Goal: Navigation & Orientation: Find specific page/section

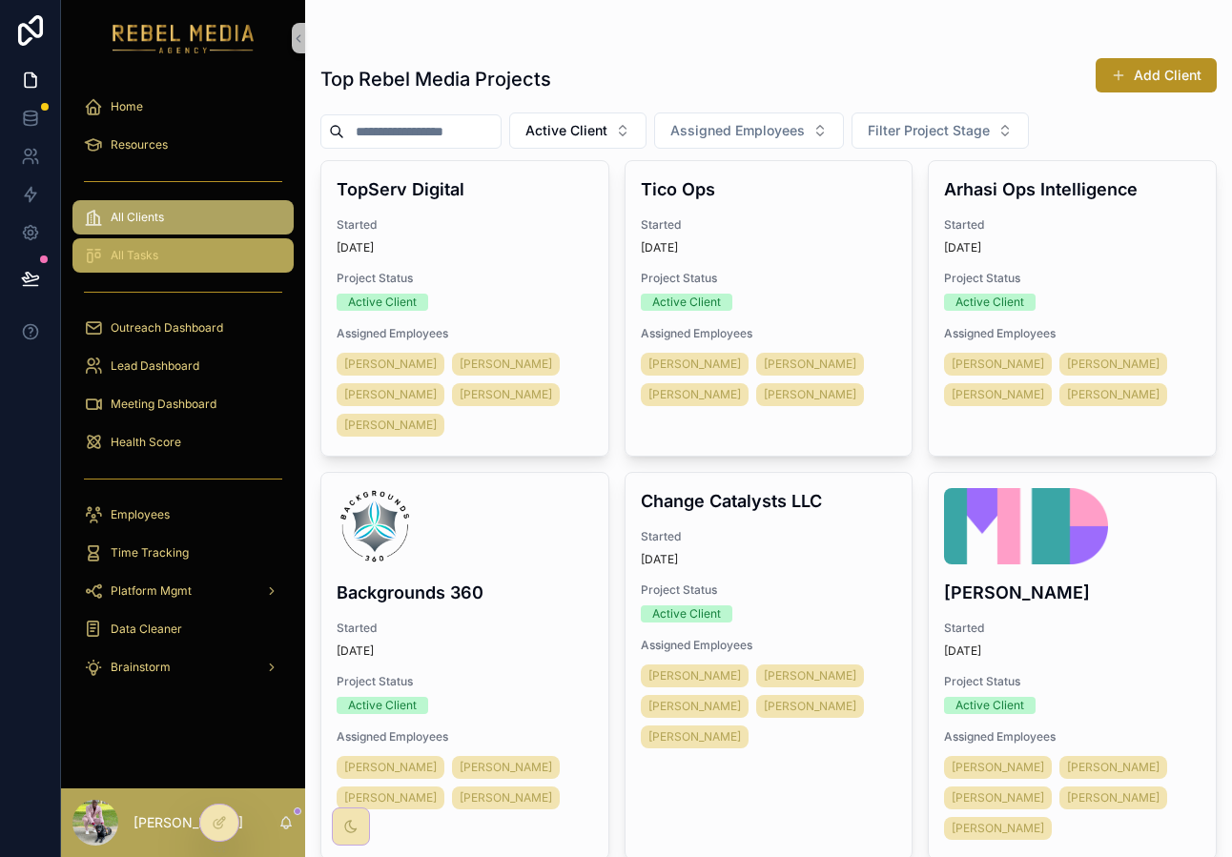
click at [190, 257] on div "All Tasks" at bounding box center [183, 255] width 198 height 31
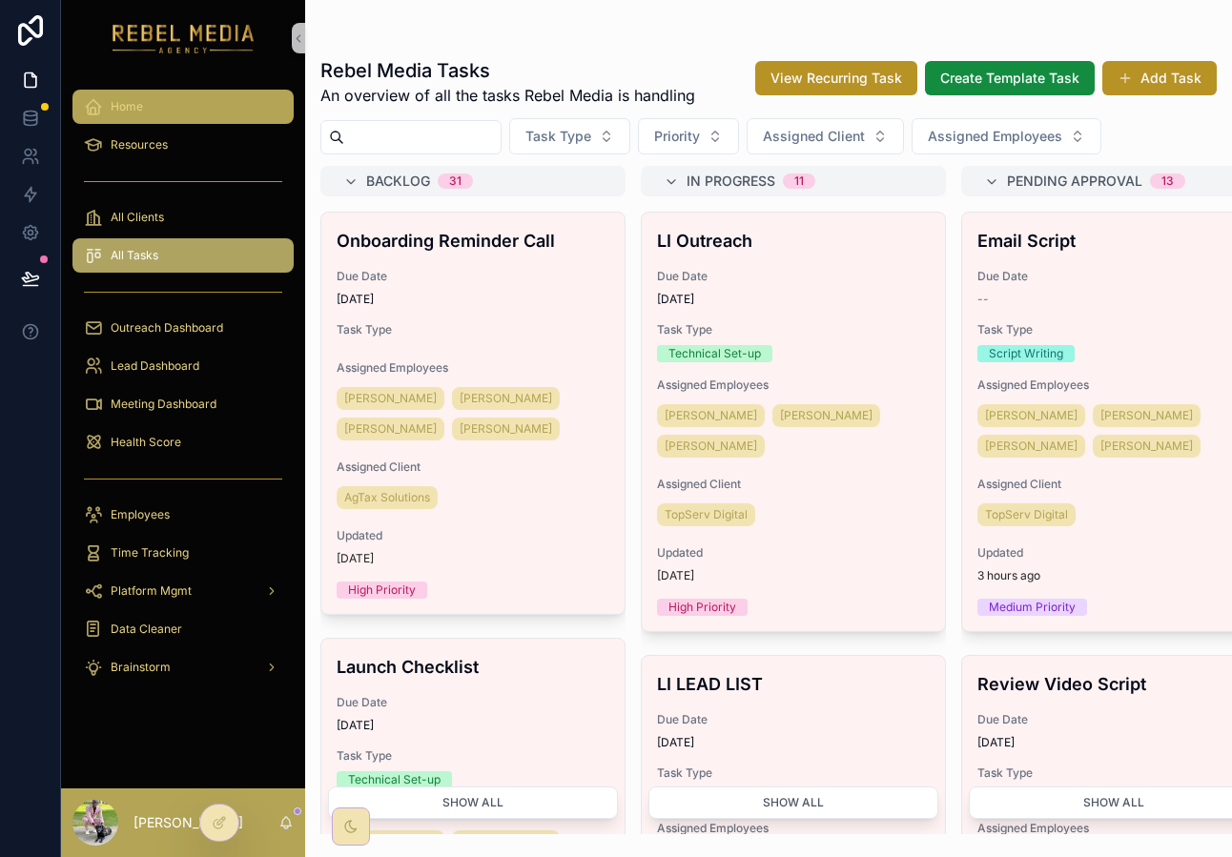
click at [92, 107] on icon "scrollable content" at bounding box center [93, 106] width 19 height 19
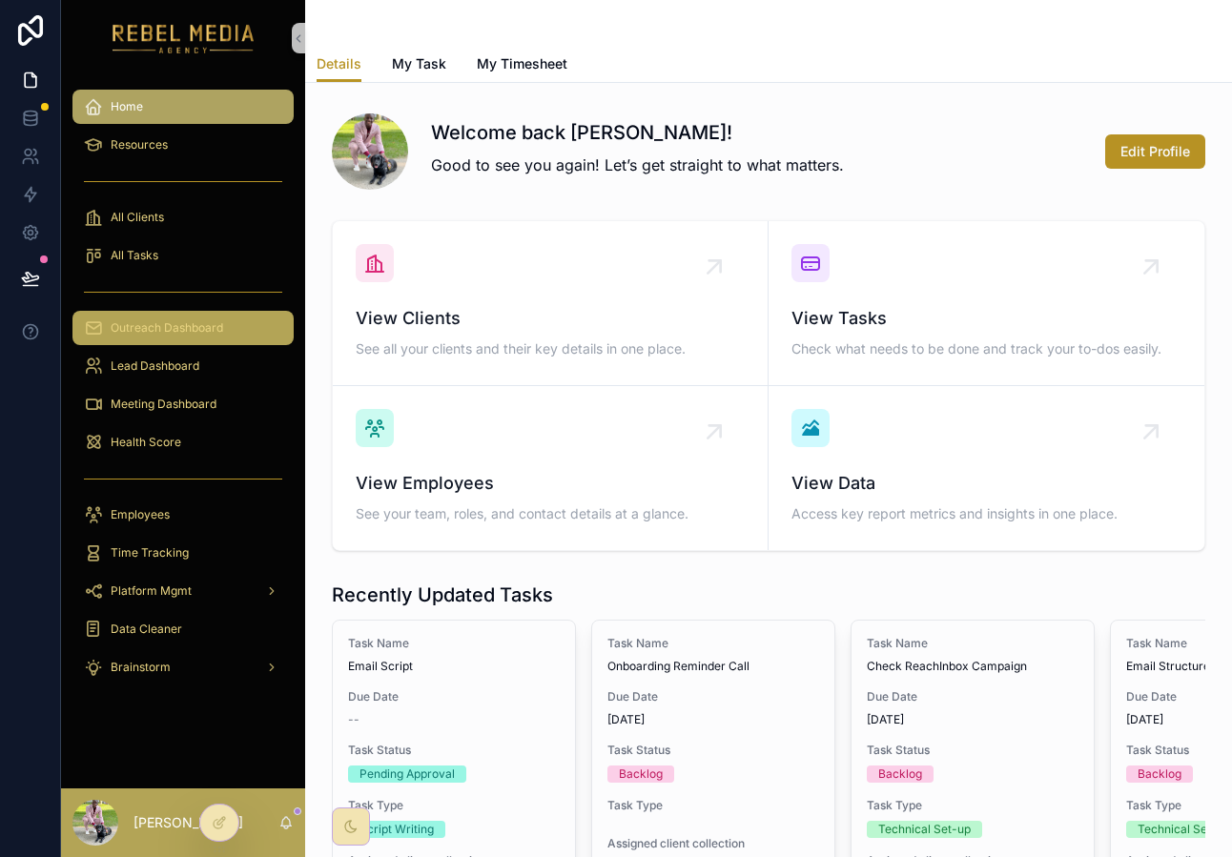
click at [190, 327] on span "Outreach Dashboard" at bounding box center [167, 327] width 113 height 15
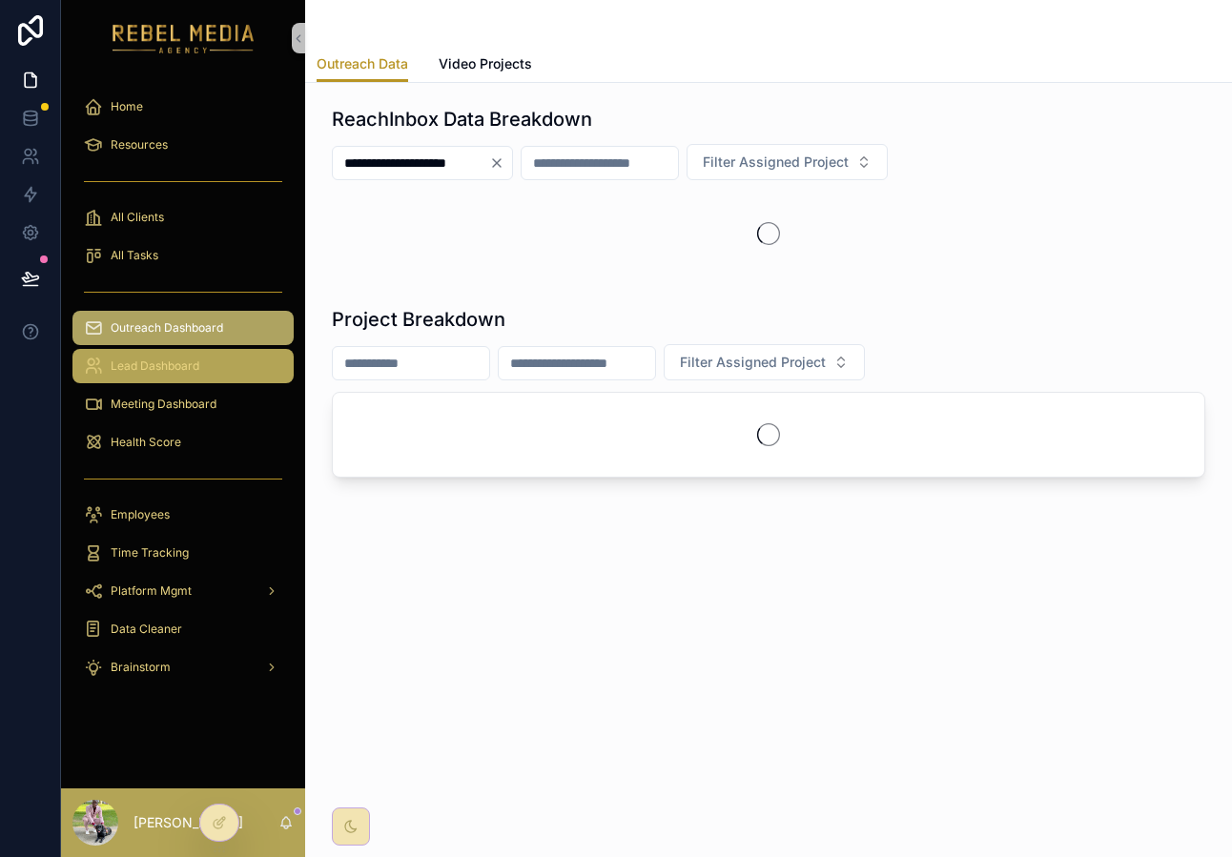
click at [191, 370] on span "Lead Dashboard" at bounding box center [155, 366] width 89 height 15
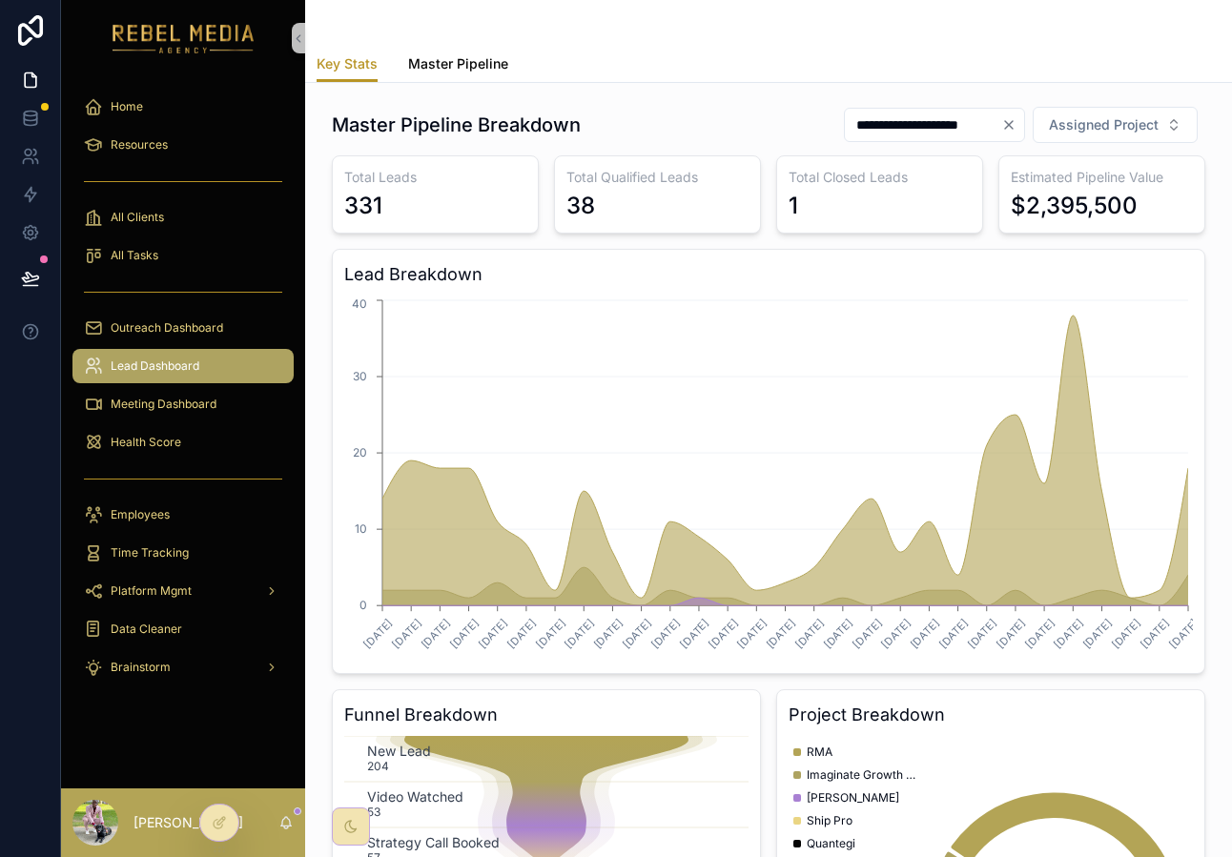
click at [466, 72] on span "Master Pipeline" at bounding box center [458, 63] width 100 height 19
